Goal: Check status: Check status

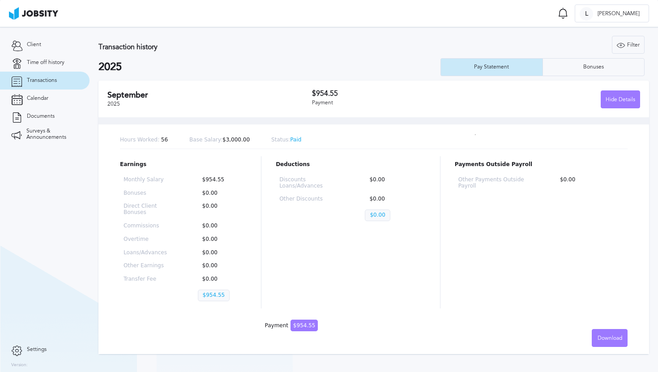
click at [299, 141] on div "Hours Worked: 56 Base Salary: $3,000.00 Status: Paid" at bounding box center [374, 140] width 508 height 17
click at [293, 141] on p "Status: Paid" at bounding box center [286, 140] width 30 height 6
click at [294, 125] on div "Hours Worked: 56 Base Salary: $3,000.00 Status: Paid Earnings Monthly Salary $9…" at bounding box center [374, 235] width 551 height 236
click at [53, 80] on span "Transactions" at bounding box center [42, 80] width 30 height 6
click at [317, 251] on div "Deductions Discounts Loans/Advances $0.00 Other Discounts $0.00 $0.00" at bounding box center [351, 232] width 150 height 152
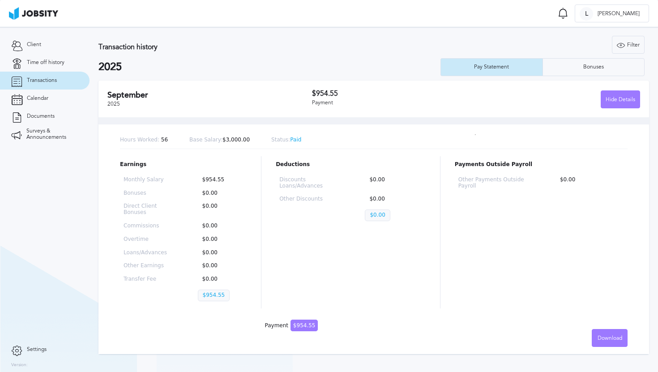
click at [317, 251] on div "Deductions Discounts Loans/Advances $0.00 Other Discounts $0.00 $0.00" at bounding box center [351, 232] width 150 height 152
click at [578, 62] on div "Bonuses" at bounding box center [593, 67] width 101 height 18
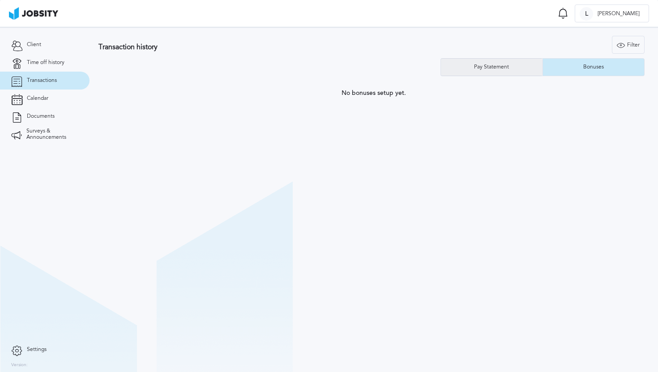
click at [505, 71] on div "Pay Statement" at bounding box center [492, 67] width 102 height 18
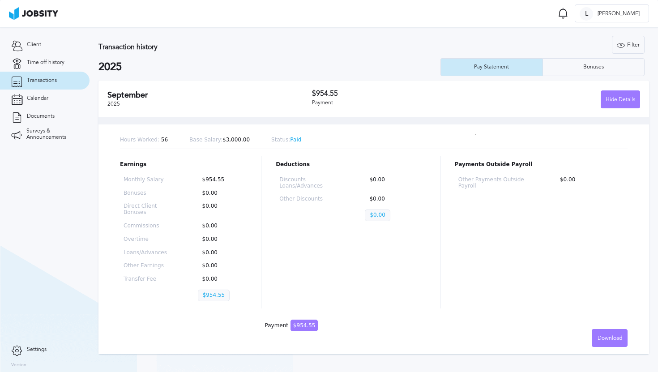
click at [321, 112] on div "[DATE] $954.55 Payment Hide Details" at bounding box center [374, 99] width 551 height 37
click at [295, 137] on p "Status: Paid" at bounding box center [286, 140] width 30 height 6
click at [309, 89] on div "[DATE] $954.55 Payment Hide Details" at bounding box center [374, 99] width 551 height 37
click at [289, 139] on p "Status: Paid" at bounding box center [286, 140] width 30 height 6
click at [621, 100] on div "Hide Details" at bounding box center [620, 100] width 39 height 18
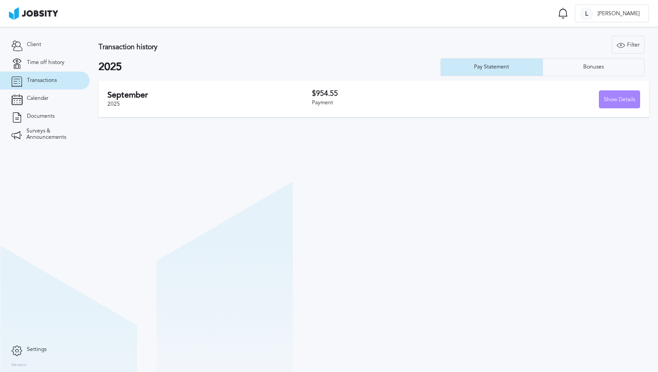
click at [621, 104] on div "Show Details" at bounding box center [620, 100] width 40 height 18
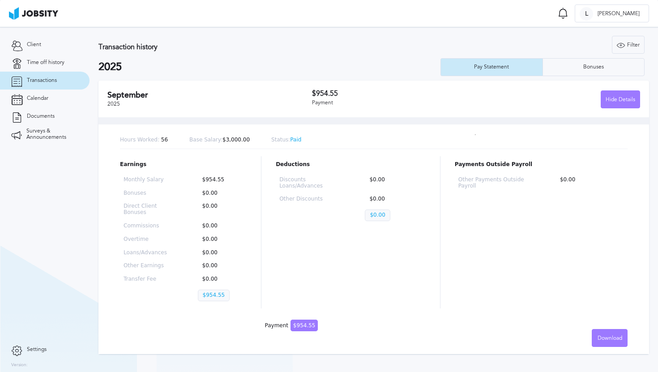
click at [376, 216] on p "$0.00" at bounding box center [377, 216] width 25 height 12
click at [299, 223] on p at bounding box center [307, 217] width 57 height 15
click at [334, 60] on div "Transaction history Filter Years 2025 2025 Pay Statement Bonuses" at bounding box center [374, 56] width 551 height 40
